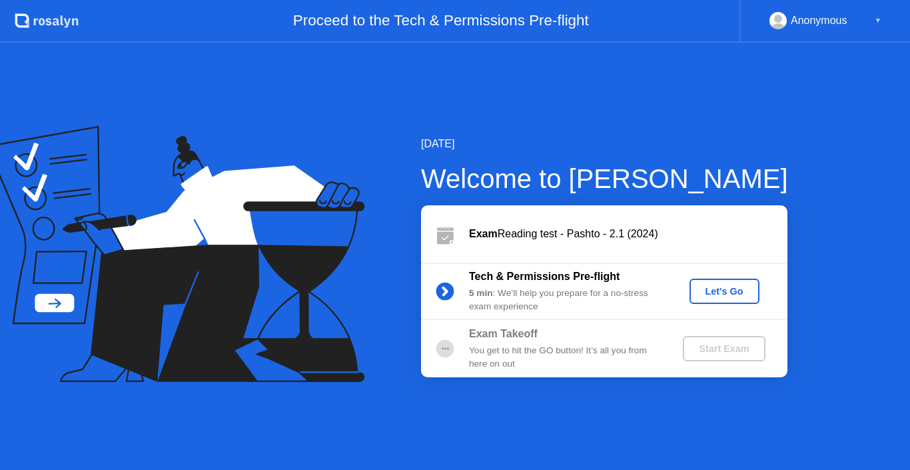
click at [721, 289] on div "Let's Go" at bounding box center [724, 291] width 59 height 11
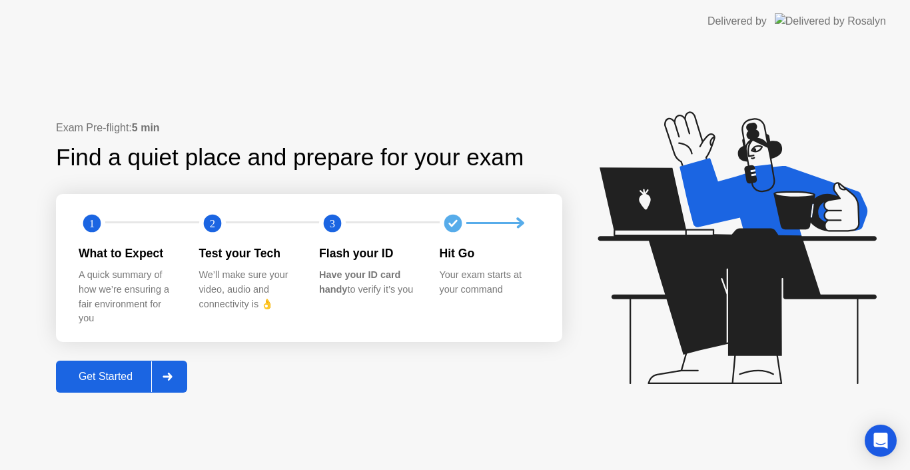
click at [124, 376] on div "Get Started" at bounding box center [105, 376] width 91 height 12
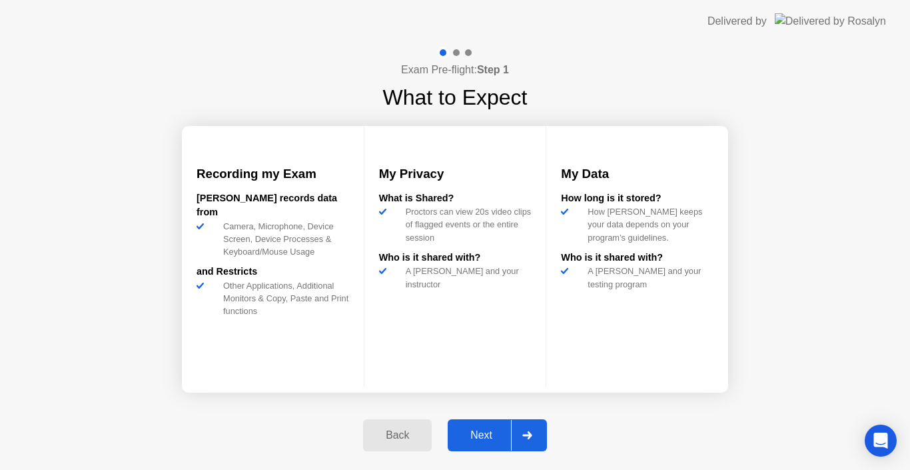
click at [482, 440] on div "Next" at bounding box center [481, 435] width 59 height 12
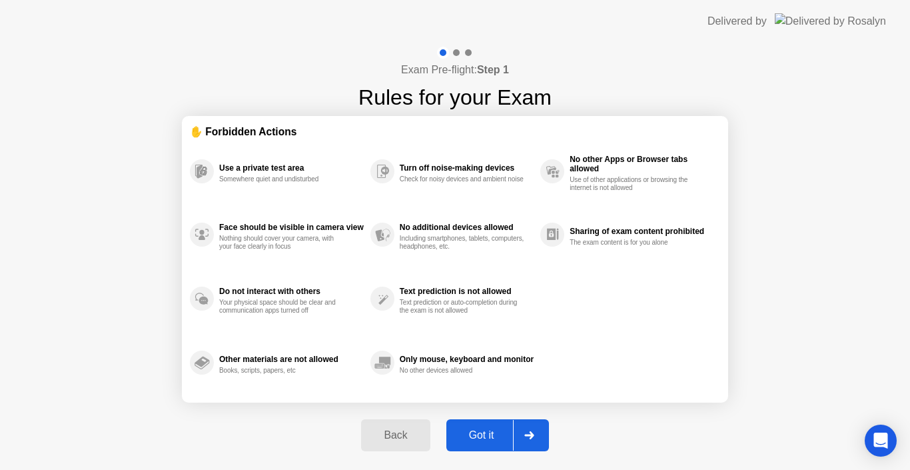
click at [486, 430] on div "Got it" at bounding box center [481, 435] width 63 height 12
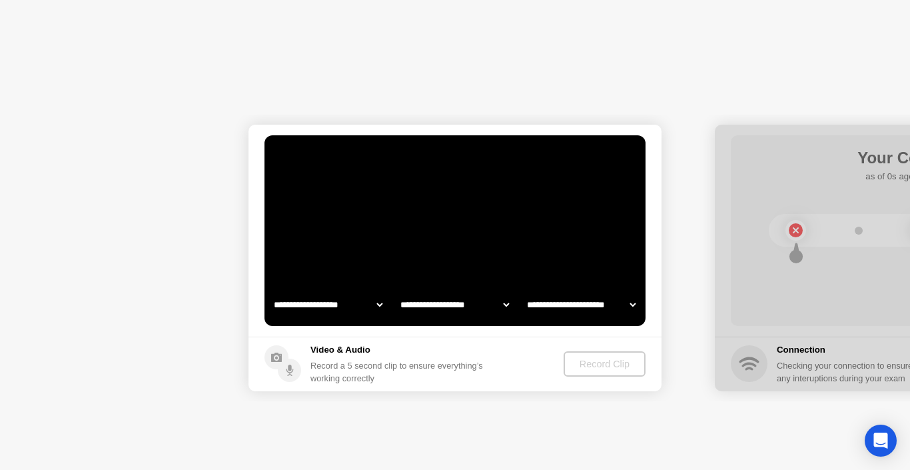
select select "**********"
select select "*******"
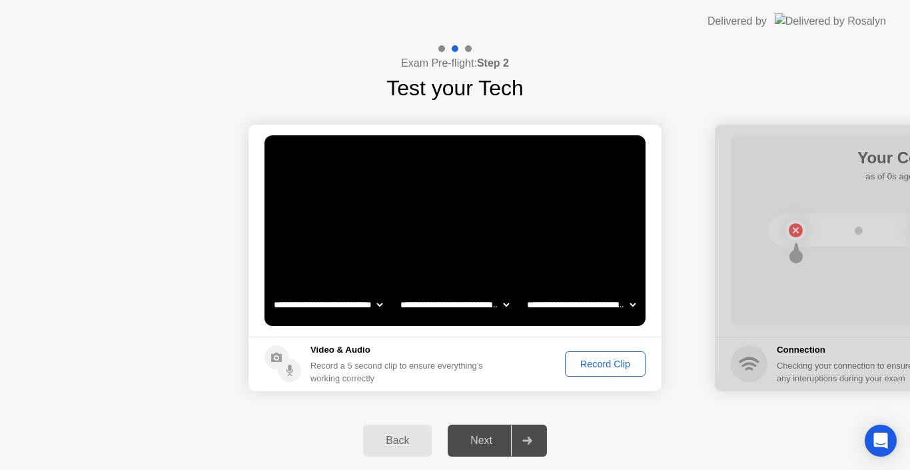
click at [588, 367] on div "Record Clip" at bounding box center [605, 363] width 71 height 11
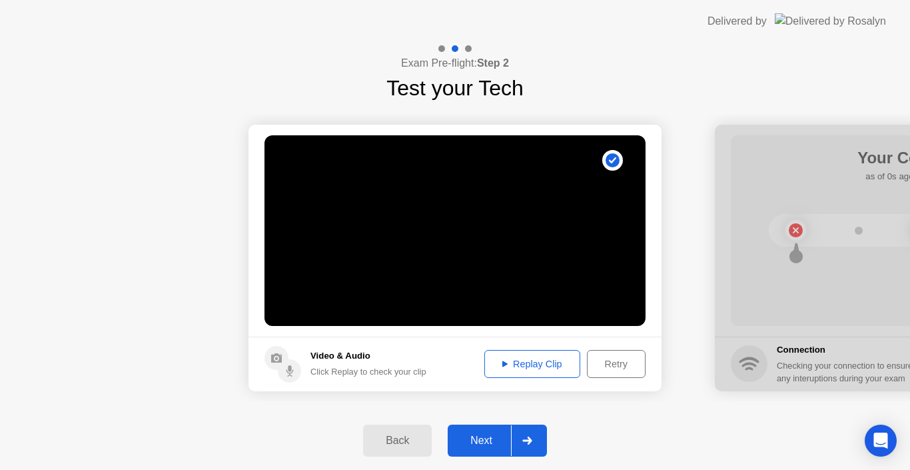
click at [528, 363] on div "Replay Clip" at bounding box center [532, 363] width 87 height 11
click at [484, 436] on div "Next" at bounding box center [481, 440] width 59 height 12
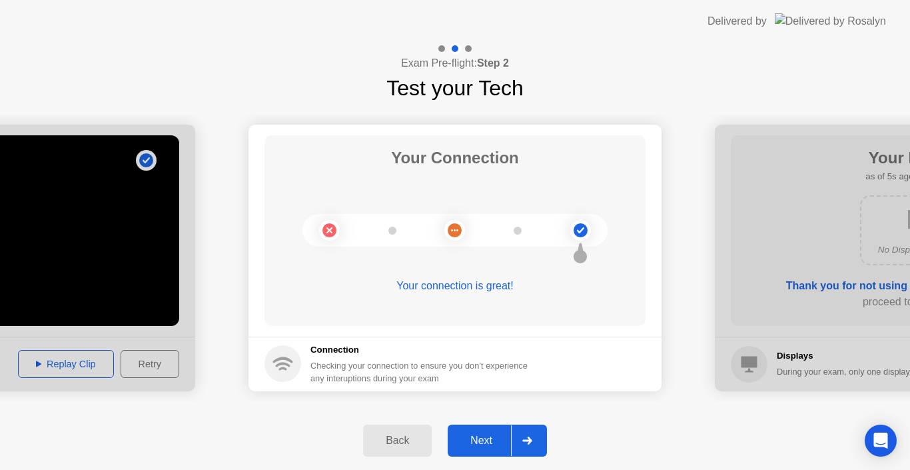
click at [484, 436] on div "Next" at bounding box center [481, 440] width 59 height 12
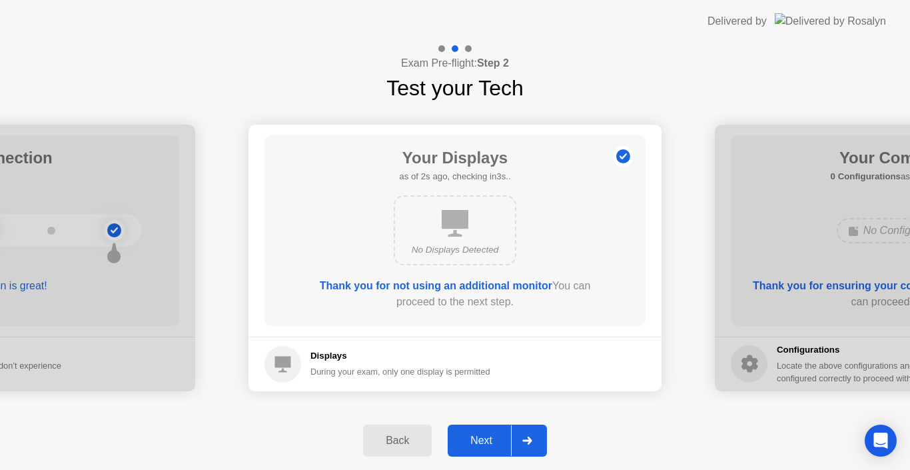
click at [484, 436] on div "Next" at bounding box center [481, 440] width 59 height 12
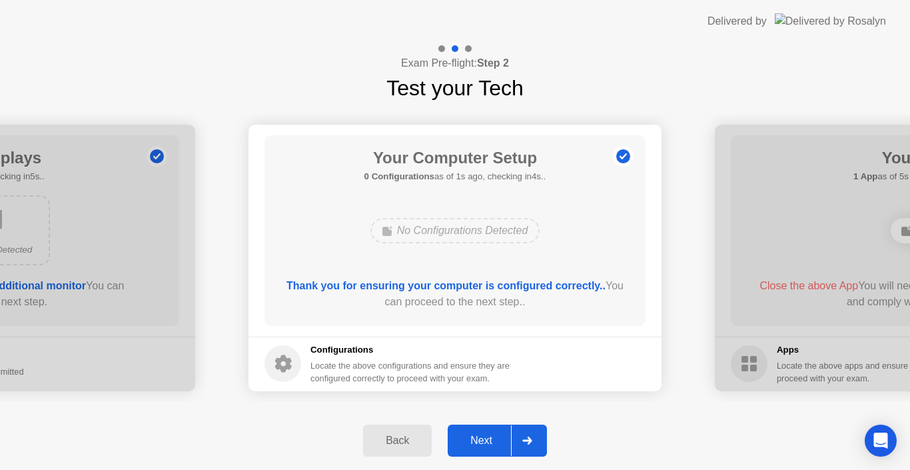
click at [484, 436] on div "Next" at bounding box center [481, 440] width 59 height 12
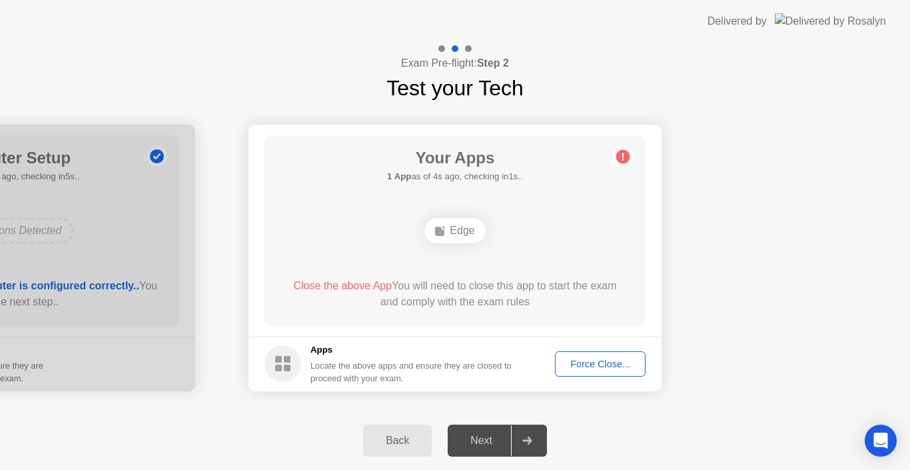
click at [592, 364] on div "Force Close..." at bounding box center [600, 363] width 81 height 11
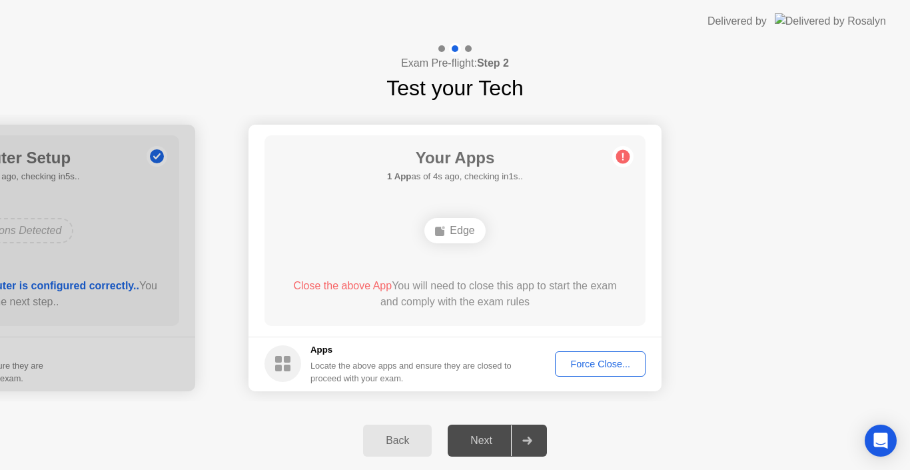
click at [589, 366] on div "Force Close..." at bounding box center [600, 363] width 81 height 11
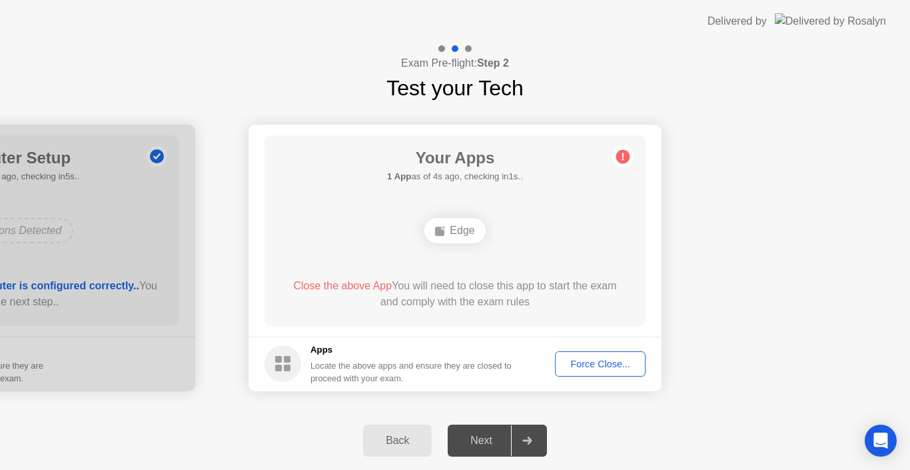
click at [590, 363] on div "Force Close..." at bounding box center [600, 363] width 81 height 11
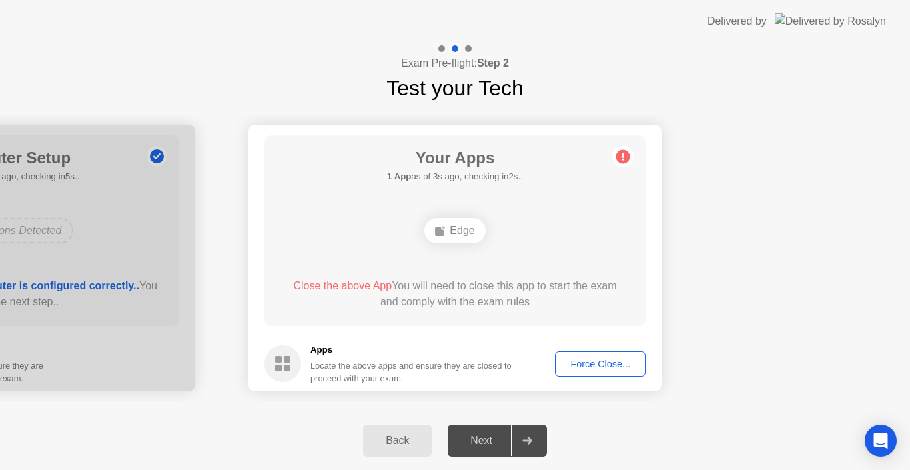
click at [592, 362] on div "Force Close..." at bounding box center [600, 363] width 81 height 11
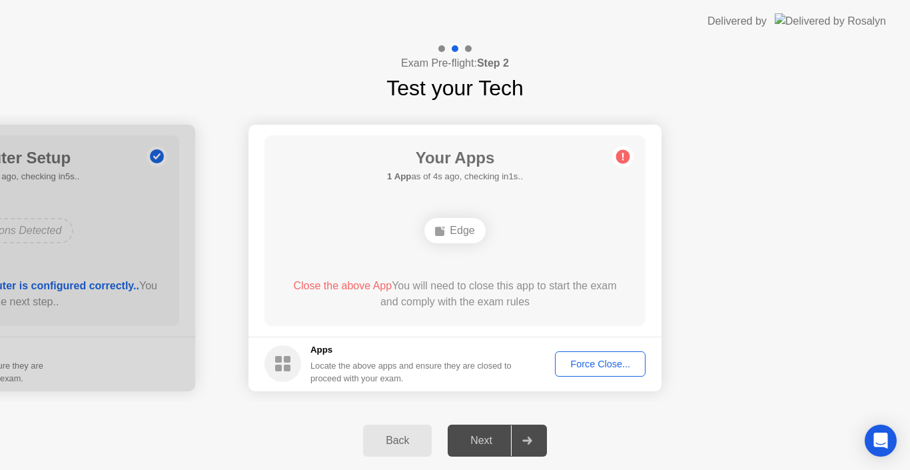
click at [584, 360] on div "Force Close..." at bounding box center [600, 363] width 81 height 11
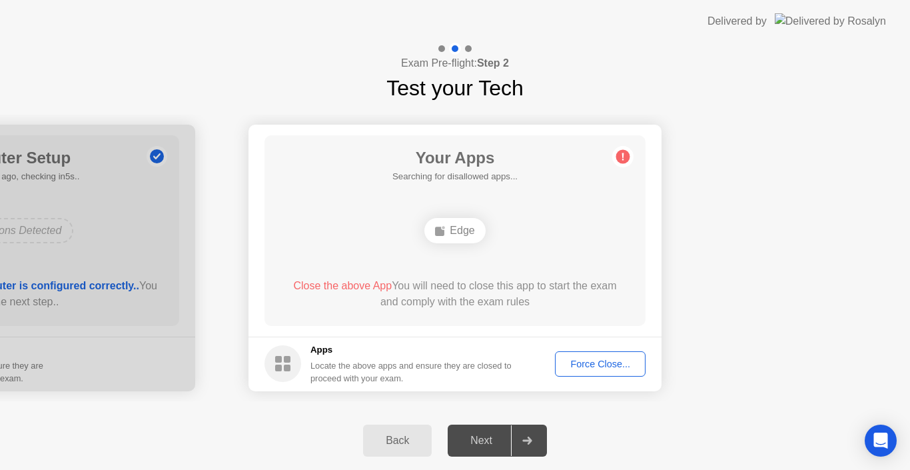
click at [586, 361] on div "Force Close..." at bounding box center [600, 363] width 81 height 11
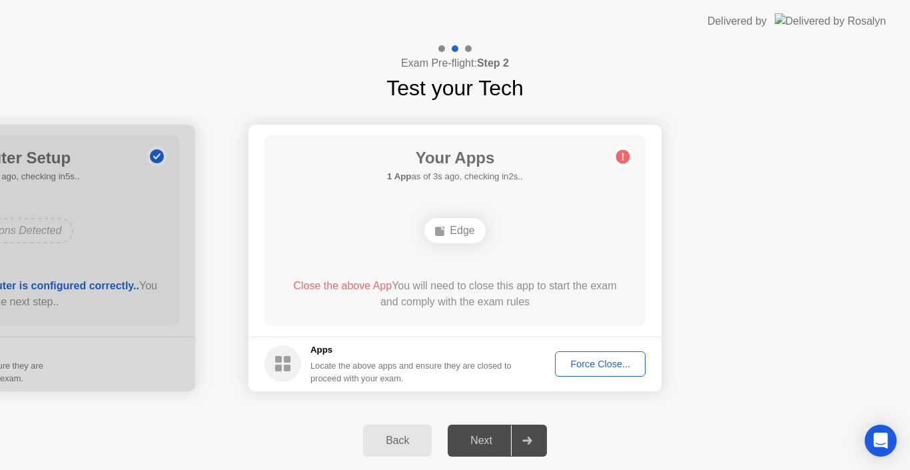
click at [589, 362] on div "Force Close..." at bounding box center [600, 363] width 81 height 11
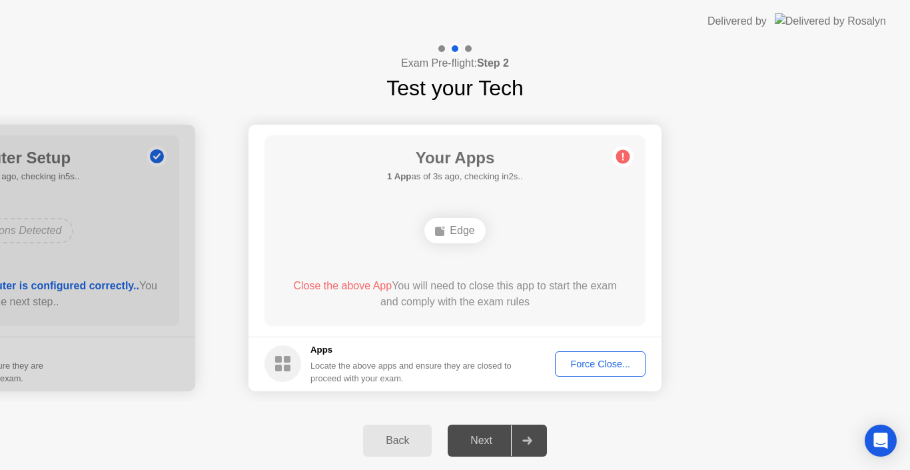
click at [583, 364] on div "Force Close..." at bounding box center [600, 363] width 81 height 11
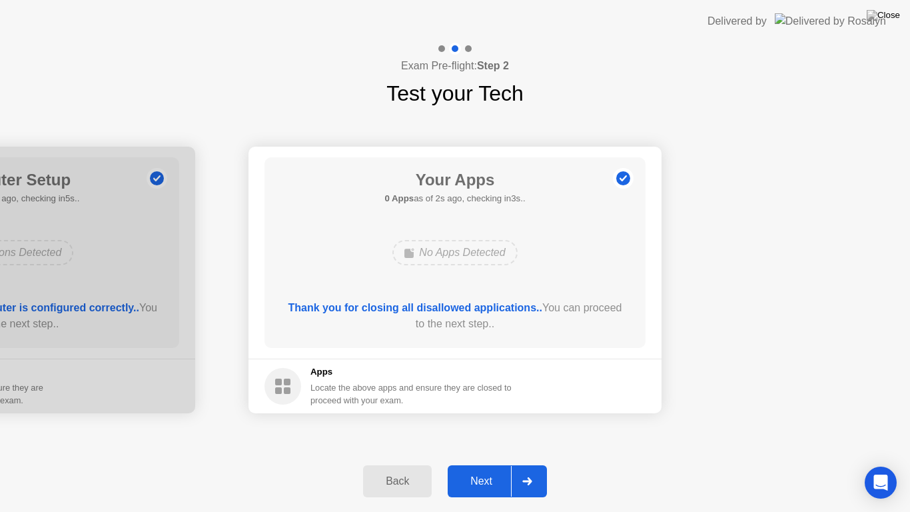
click at [481, 469] on div "Next" at bounding box center [481, 481] width 59 height 12
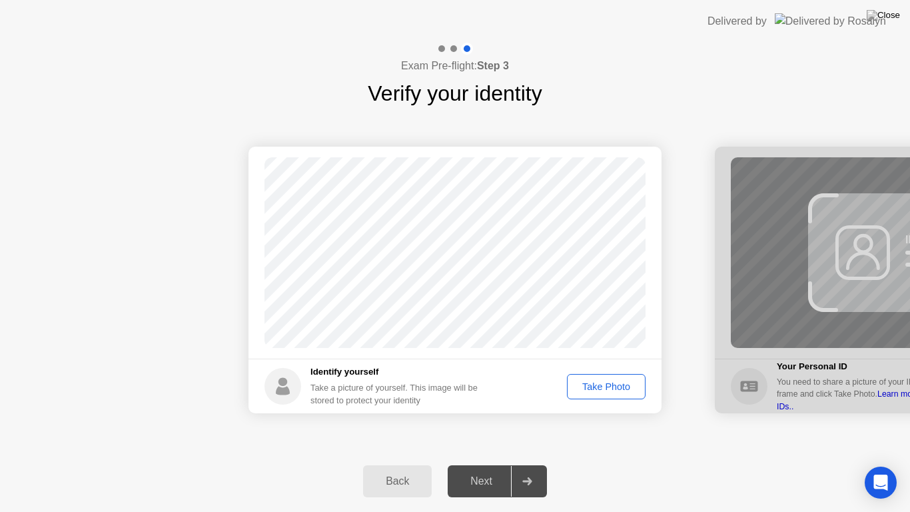
click at [599, 381] on div "Take Photo" at bounding box center [606, 386] width 69 height 11
click at [483, 469] on div "Next" at bounding box center [481, 481] width 59 height 12
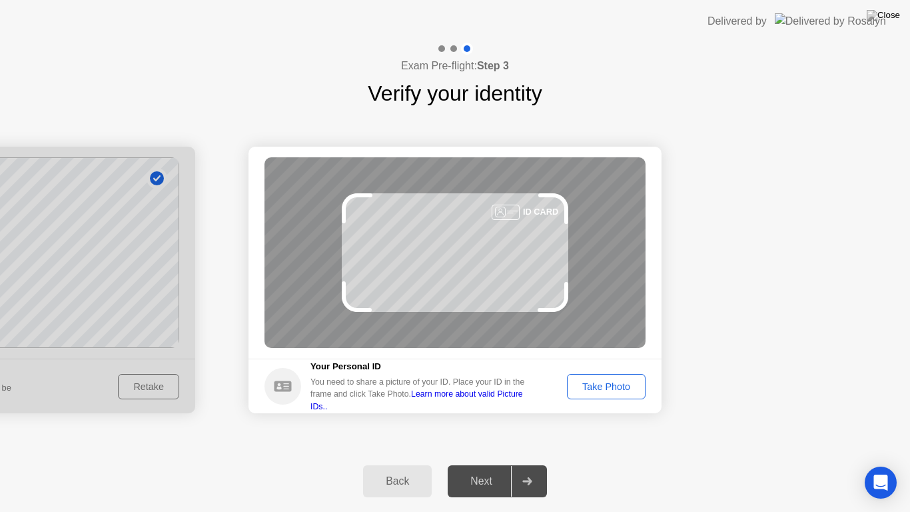
click at [600, 388] on div "Take Photo" at bounding box center [606, 386] width 69 height 11
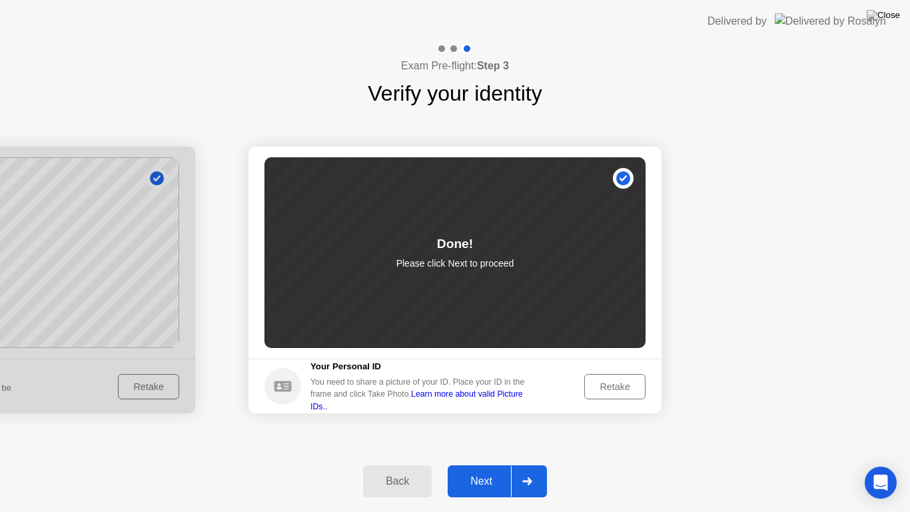
click at [484, 469] on div "Next" at bounding box center [481, 481] width 59 height 12
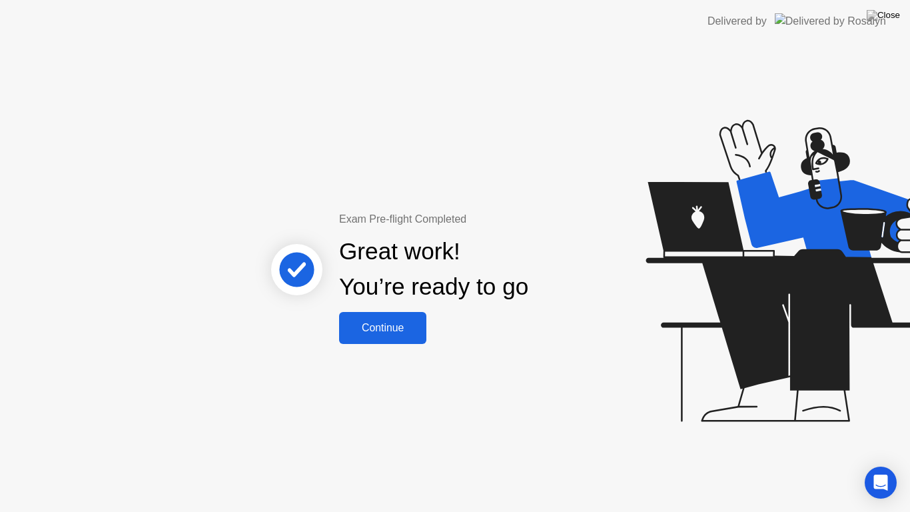
click at [386, 326] on div "Continue" at bounding box center [382, 328] width 79 height 12
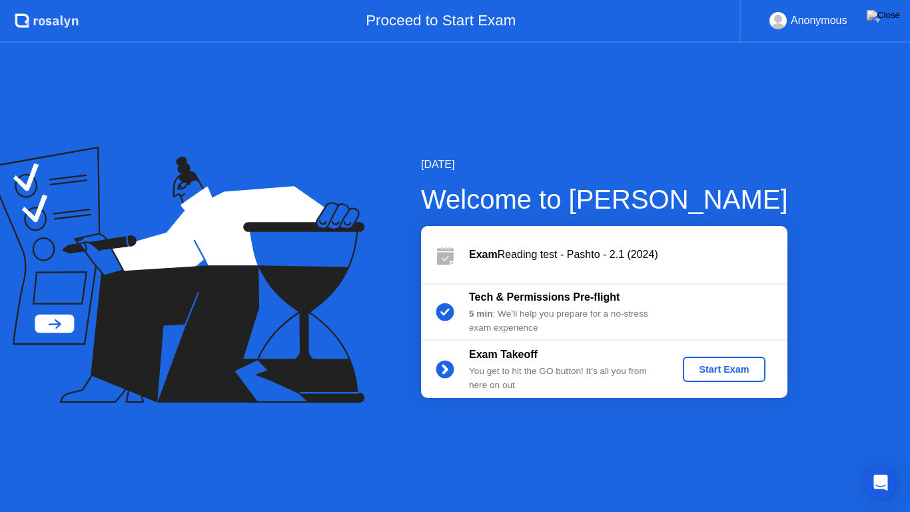
click at [716, 364] on div "Start Exam" at bounding box center [723, 369] width 71 height 11
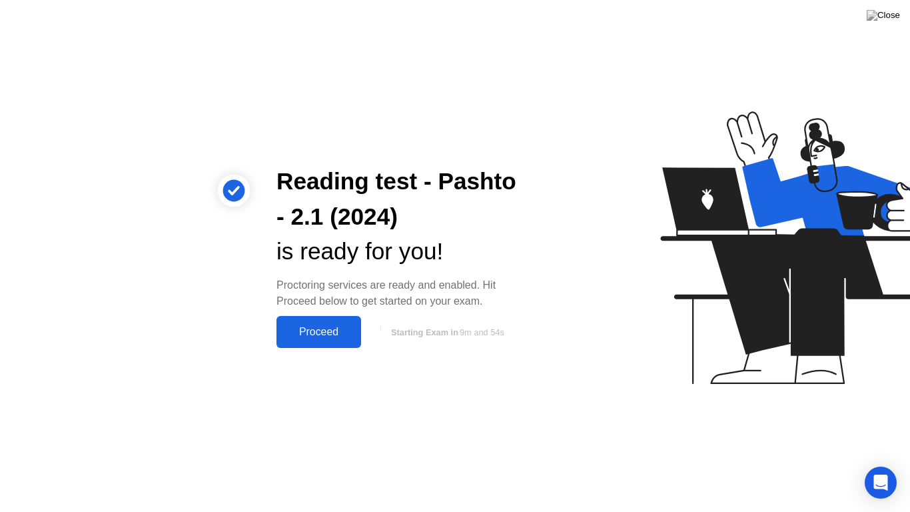
click at [316, 330] on div "Proceed" at bounding box center [319, 332] width 77 height 12
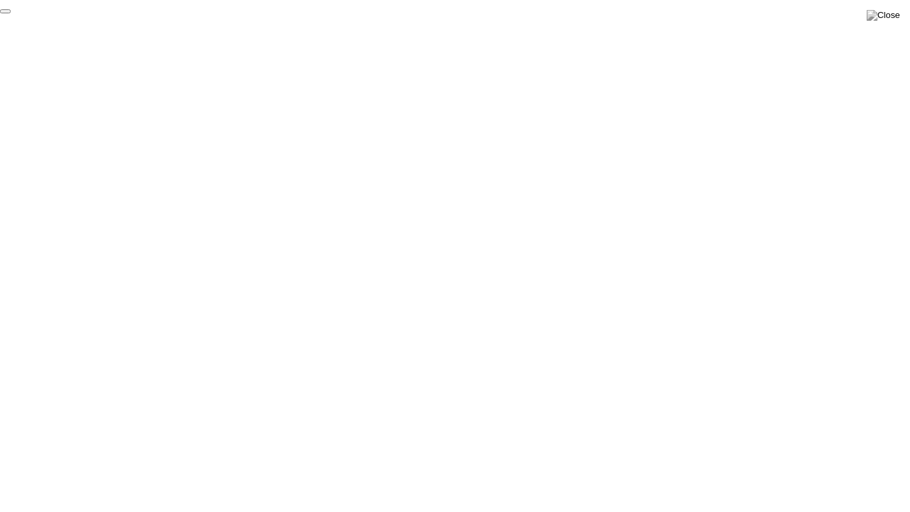
click div "End Proctoring Session"
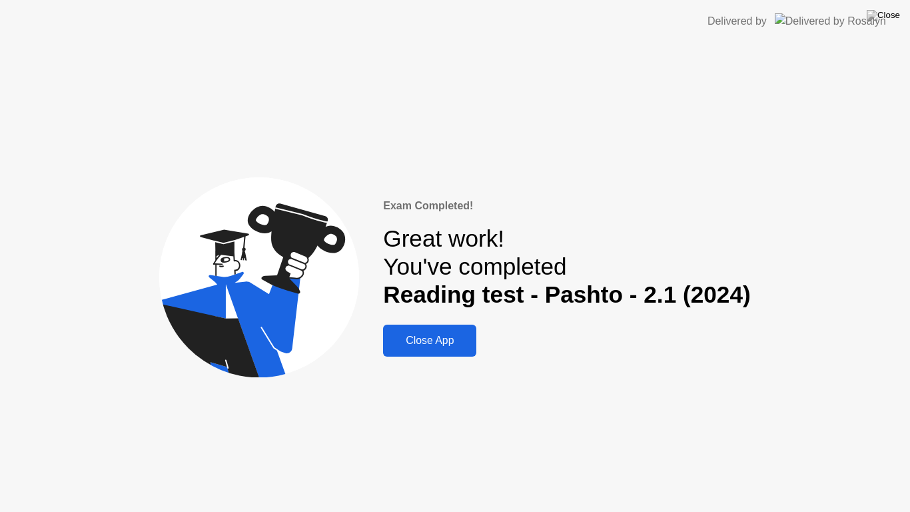
click at [436, 341] on div "Close App" at bounding box center [429, 340] width 85 height 12
